Goal: Book appointment/travel/reservation

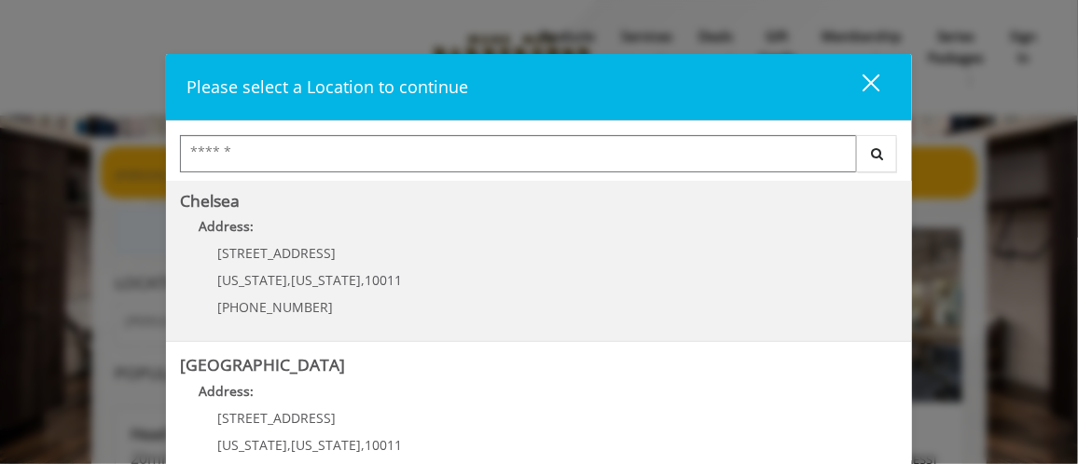
scroll to position [262, 0]
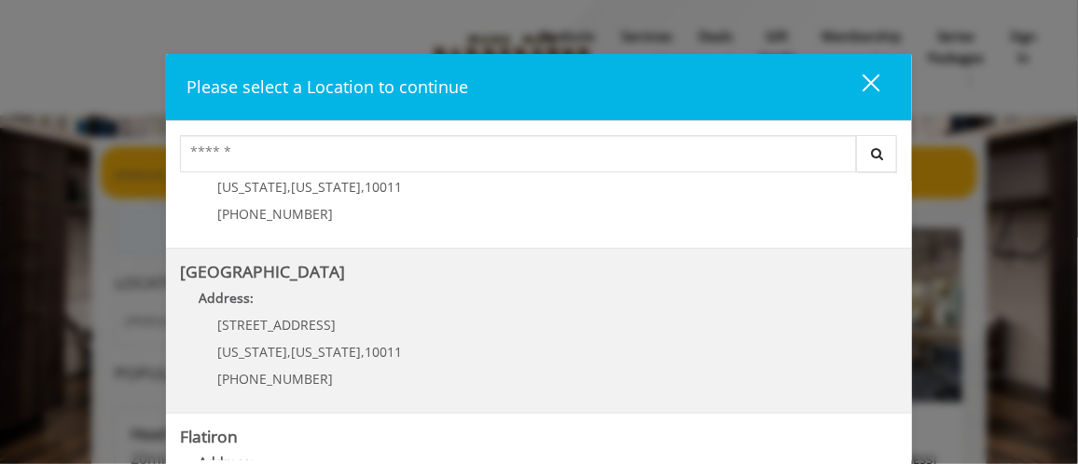
click at [479, 306] on Street "Address:" at bounding box center [539, 303] width 718 height 30
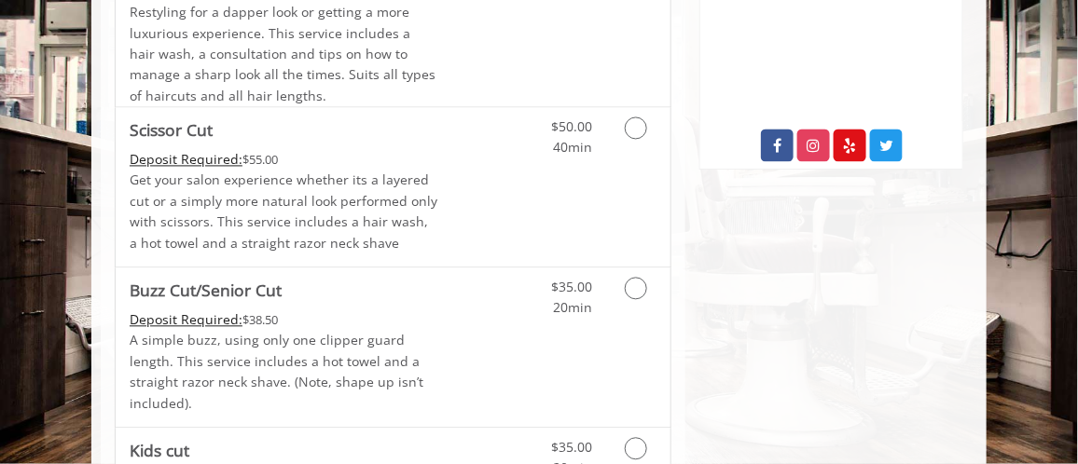
scroll to position [1026, 0]
